Goal: Task Accomplishment & Management: Use online tool/utility

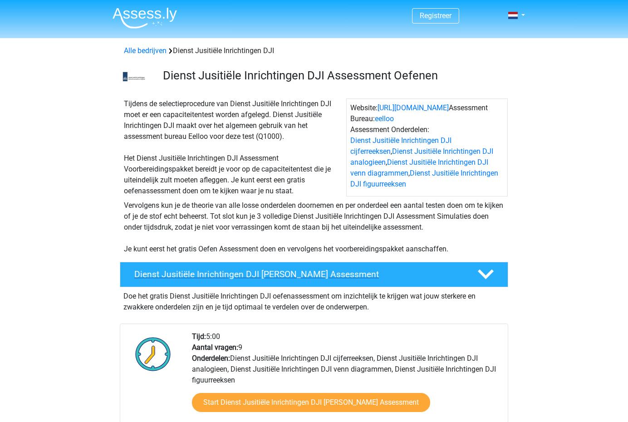
click at [333, 276] on h4 "Dienst Jusitiële Inrichtingen DJI [PERSON_NAME] Assessment" at bounding box center [298, 274] width 329 height 10
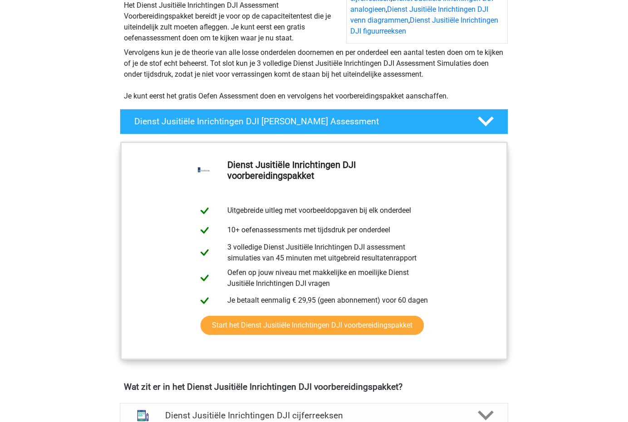
scroll to position [219, 0]
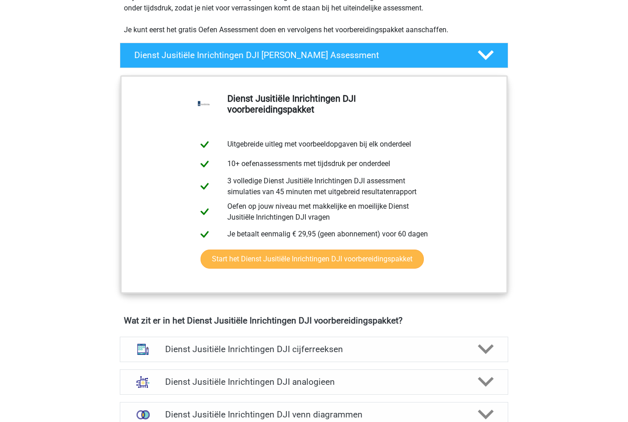
click at [320, 260] on link "Start het Dienst Jusitiële Inrichtingen DJI voorbereidingspakket" at bounding box center [312, 259] width 223 height 19
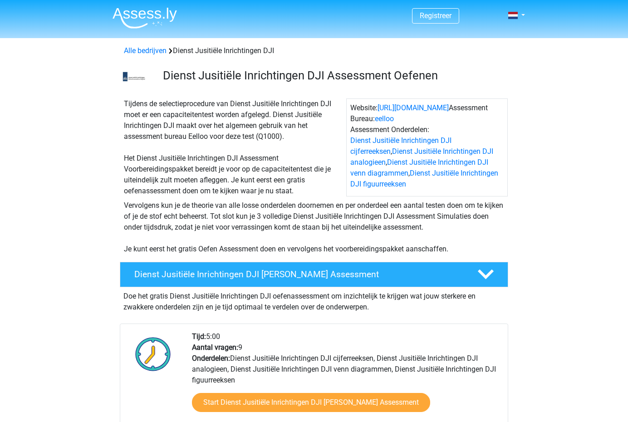
scroll to position [79, 0]
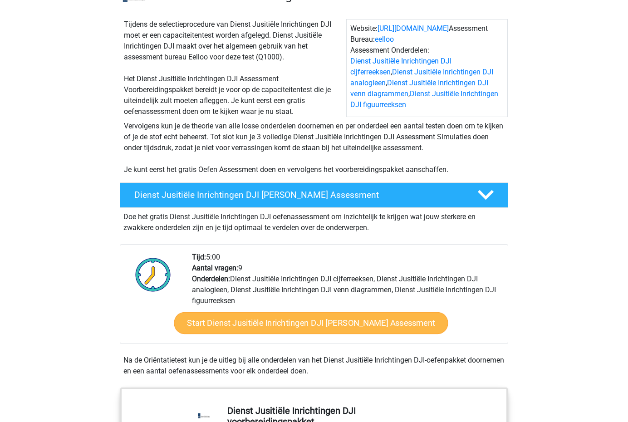
click at [361, 326] on link "Start Dienst Jusitiële Inrichtingen DJI [PERSON_NAME] Assessment" at bounding box center [311, 323] width 274 height 22
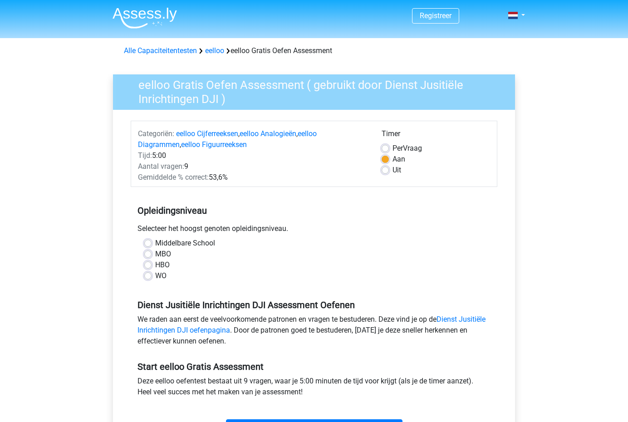
click at [155, 252] on label "MBO" at bounding box center [163, 254] width 16 height 11
click at [146, 252] on input "MBO" at bounding box center [147, 253] width 7 height 9
radio input "true"
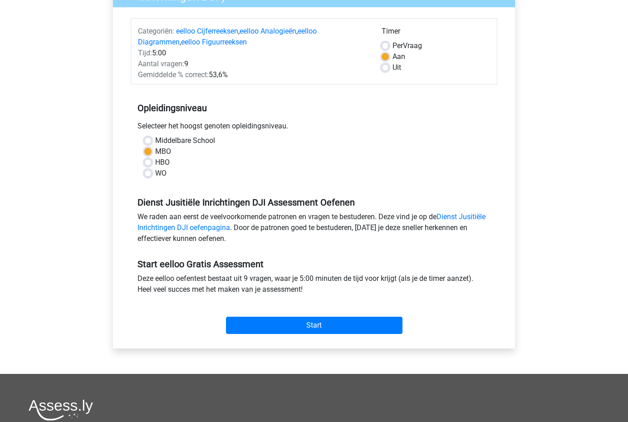
scroll to position [152, 0]
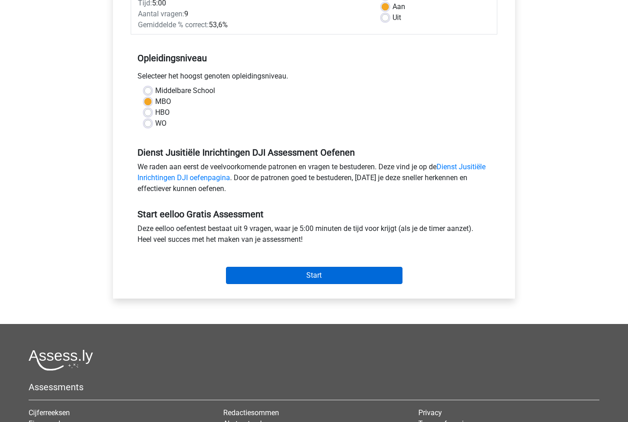
click at [304, 279] on input "Start" at bounding box center [314, 275] width 177 height 17
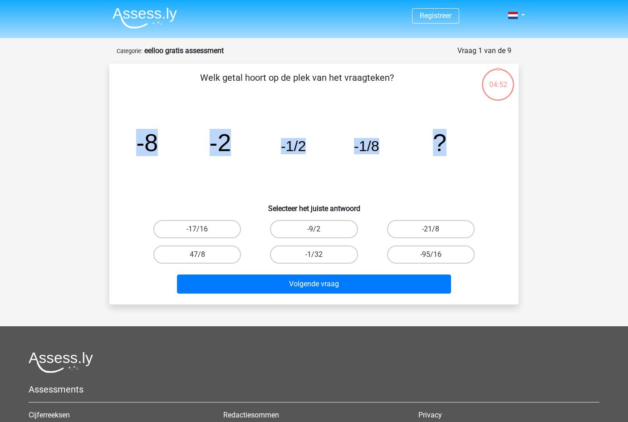
drag, startPoint x: 493, startPoint y: 143, endPoint x: 445, endPoint y: 141, distance: 48.2
click at [445, 141] on icon "image/svg+xml -8 -2 -1/2 -1/8 ?" at bounding box center [314, 151] width 366 height 92
click at [466, 168] on icon "image/svg+xml -8 -2 -1/2 -1/8 ?" at bounding box center [314, 151] width 366 height 92
drag, startPoint x: 466, startPoint y: 168, endPoint x: 446, endPoint y: 141, distance: 34.1
click at [446, 141] on icon "image/svg+xml -8 -2 -1/2 -1/8 ?" at bounding box center [314, 151] width 366 height 92
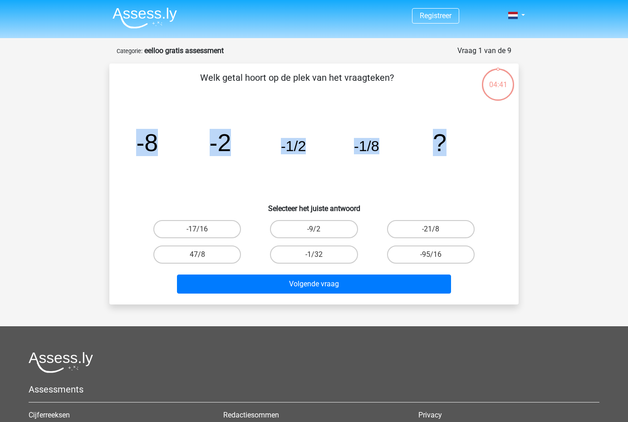
copy g "-8 -2 -1/2 -1/8 ?"
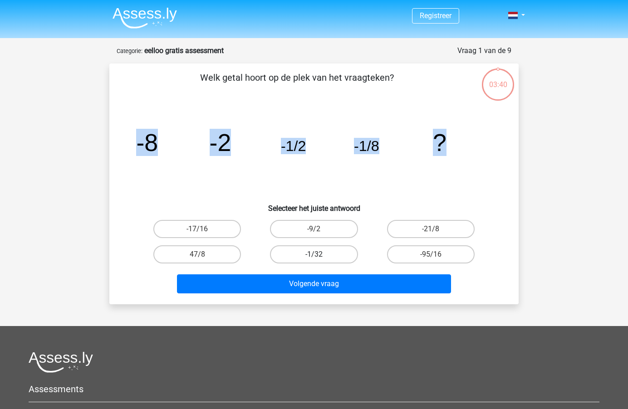
click at [310, 260] on label "-1/32" at bounding box center [314, 254] width 88 height 18
click at [314, 260] on input "-1/32" at bounding box center [317, 258] width 6 height 6
radio input "true"
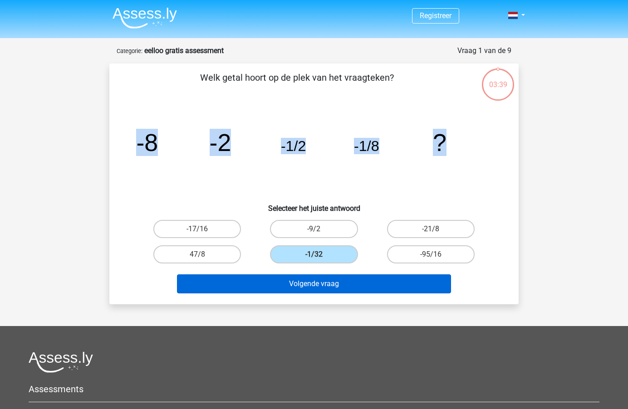
click at [314, 285] on button "Volgende vraag" at bounding box center [314, 284] width 275 height 19
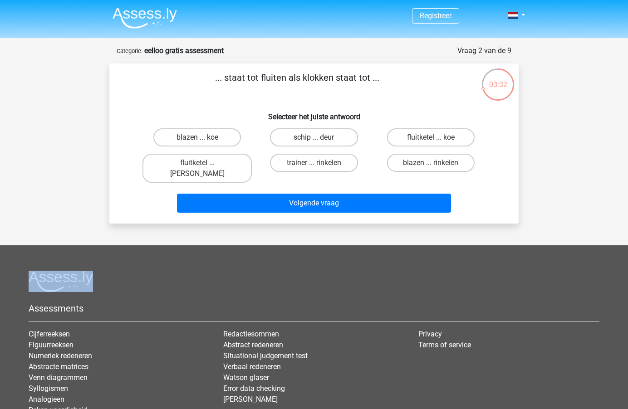
drag, startPoint x: 493, startPoint y: 171, endPoint x: 368, endPoint y: 156, distance: 125.2
click at [368, 156] on div "blazen ... koe schip ... deur fluitketel ... koe fluitketel ... luiden trainer …" at bounding box center [314, 156] width 380 height 62
click at [502, 138] on div "blazen ... koe schip ... deur fluitketel ... koe fluitketel ... luiden trainer …" at bounding box center [314, 156] width 380 height 62
drag, startPoint x: 483, startPoint y: 160, endPoint x: 491, endPoint y: 142, distance: 19.9
click at [491, 142] on div "blazen ... koe schip ... deur fluitketel ... koe fluitketel ... luiden trainer …" at bounding box center [314, 156] width 380 height 62
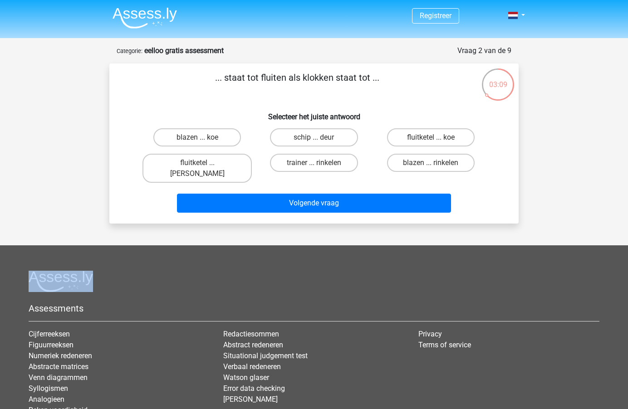
drag, startPoint x: 381, startPoint y: 78, endPoint x: 222, endPoint y: 79, distance: 159.3
click at [222, 79] on p "... staat tot fluiten als klokken staat tot ..." at bounding box center [297, 84] width 346 height 27
copy p "staat tot fluiten als klokken staat tot ..."
